Goal: Transaction & Acquisition: Book appointment/travel/reservation

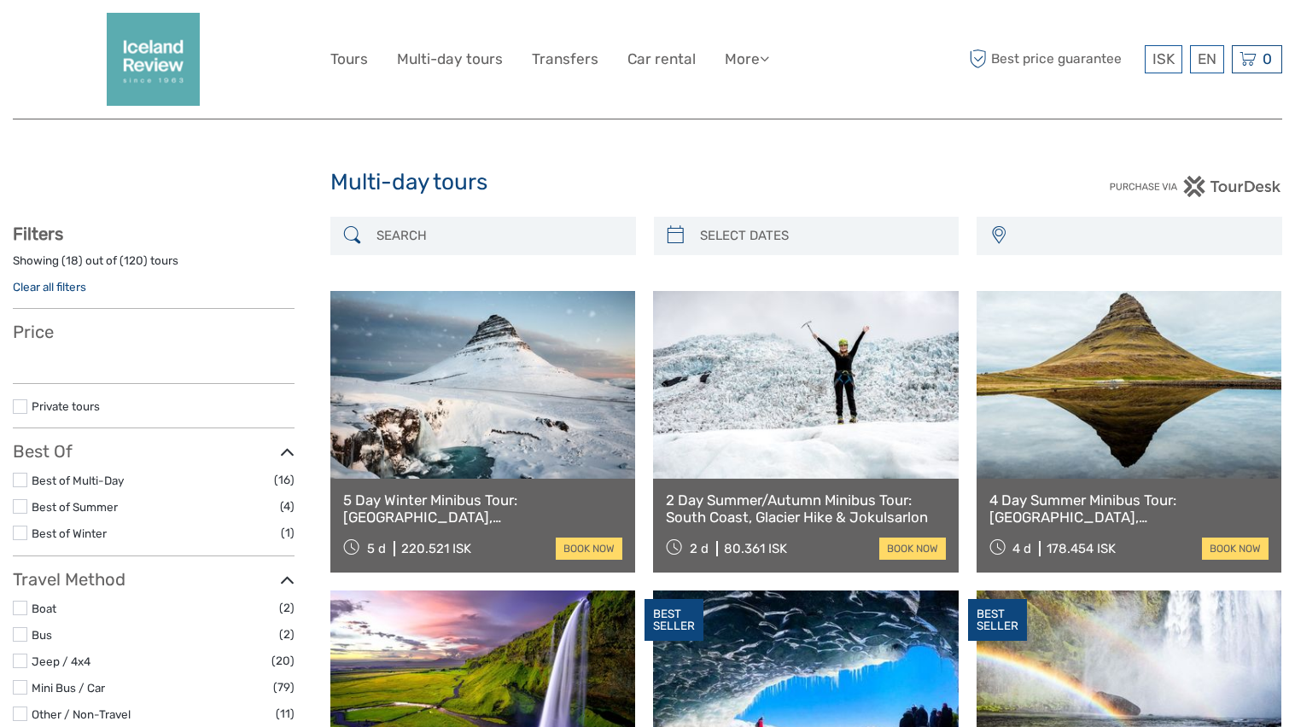
select select
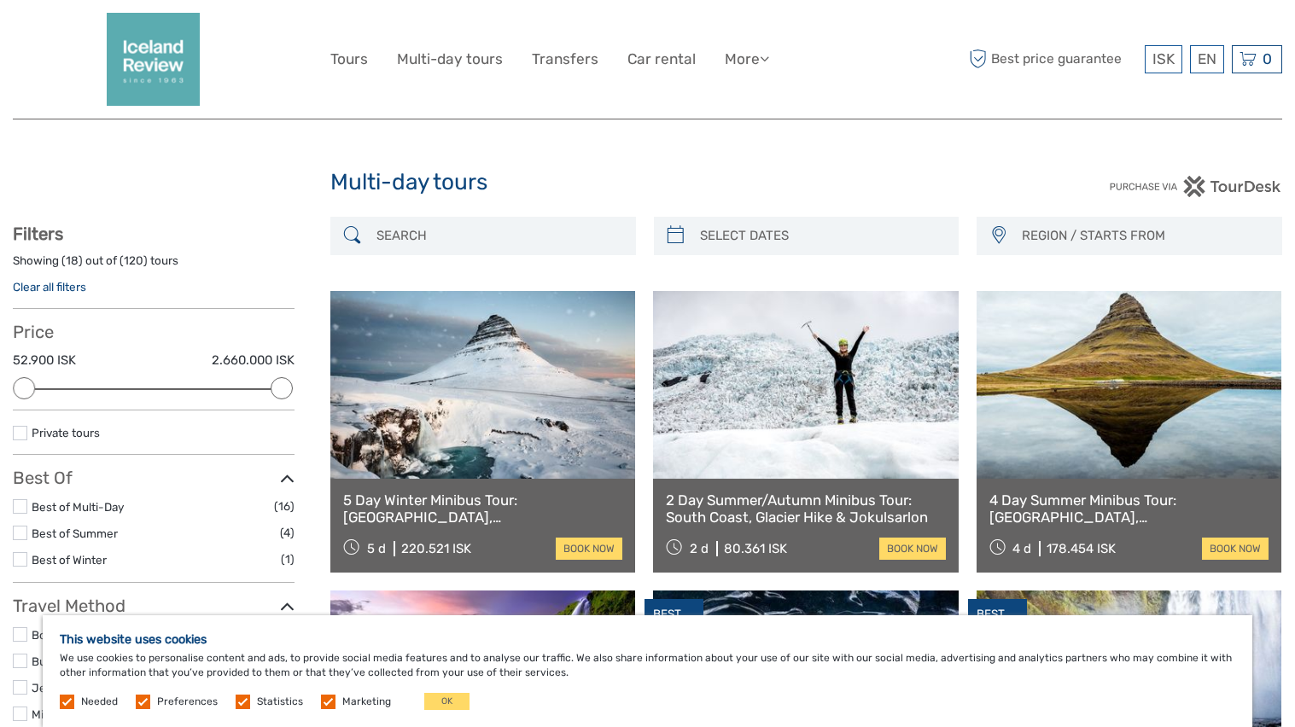
click at [531, 400] on link at bounding box center [482, 385] width 305 height 188
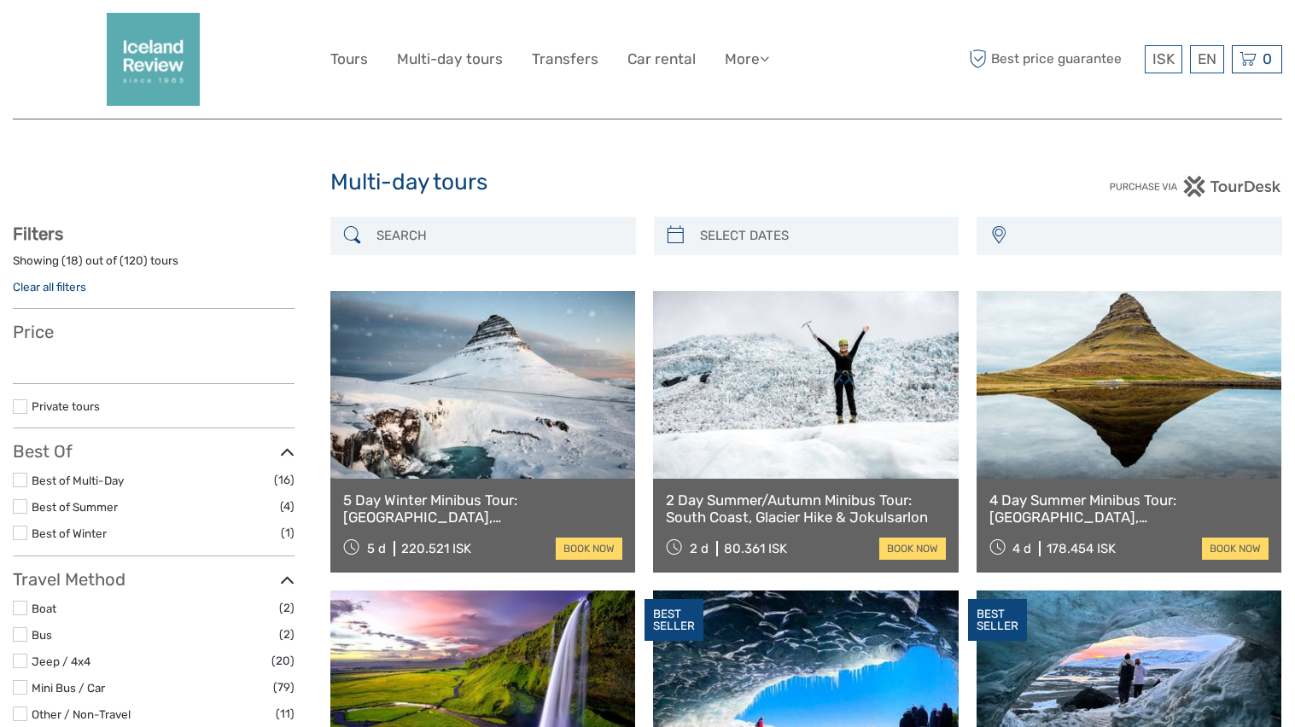
select select
